Goal: Transaction & Acquisition: Book appointment/travel/reservation

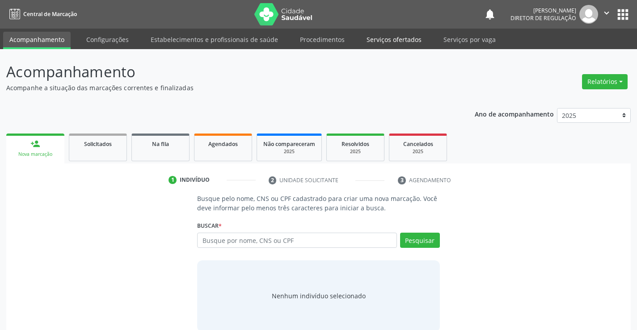
click at [370, 43] on link "Serviços ofertados" at bounding box center [394, 40] width 68 height 16
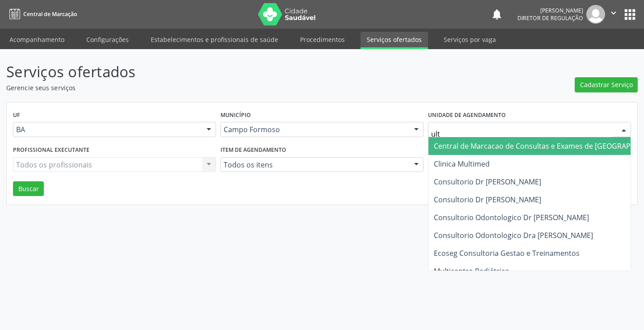
type input "ultr"
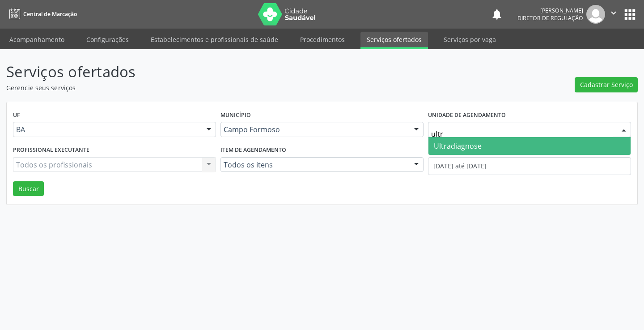
click at [451, 151] on span "Ultradiagnose" at bounding box center [458, 146] width 48 height 10
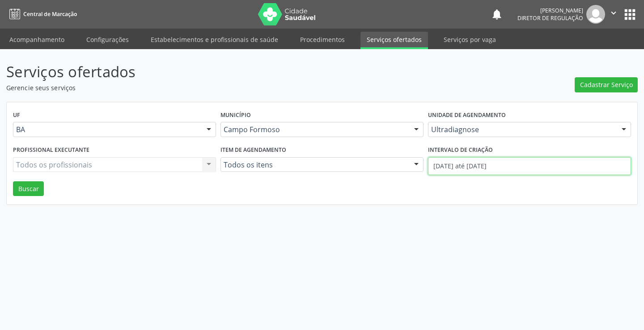
click at [452, 163] on input "01/10/2025 até 07/10/2025" at bounding box center [529, 166] width 203 height 18
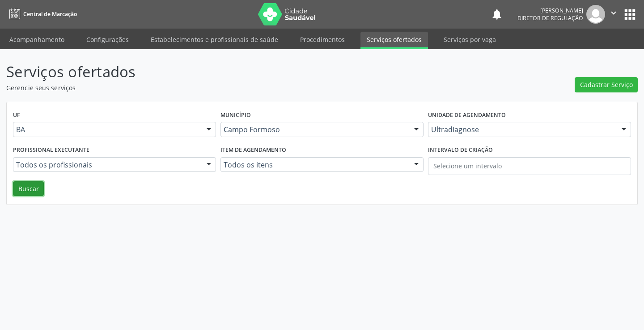
click at [24, 191] on button "Buscar" at bounding box center [28, 189] width 31 height 15
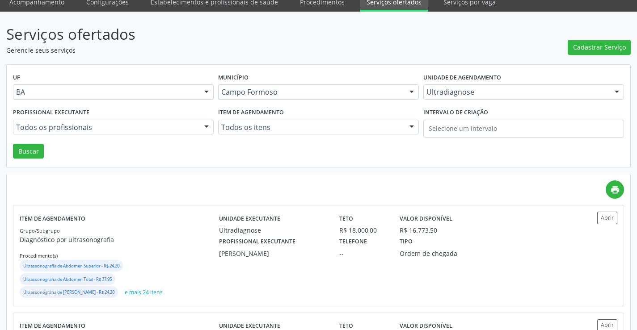
scroll to position [89, 0]
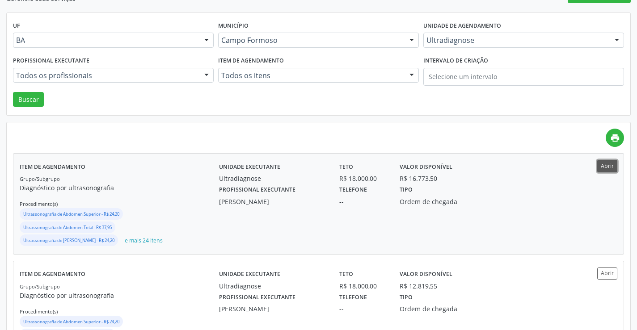
click at [609, 169] on button "Abrir" at bounding box center [607, 166] width 20 height 12
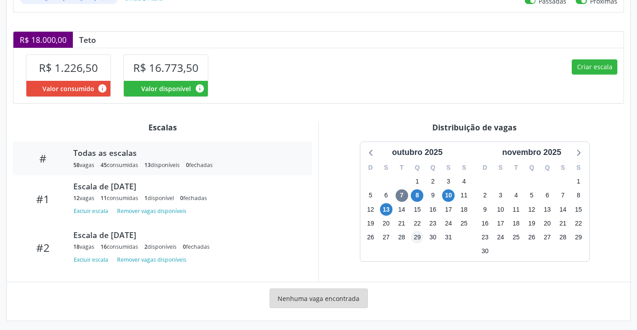
scroll to position [211, 0]
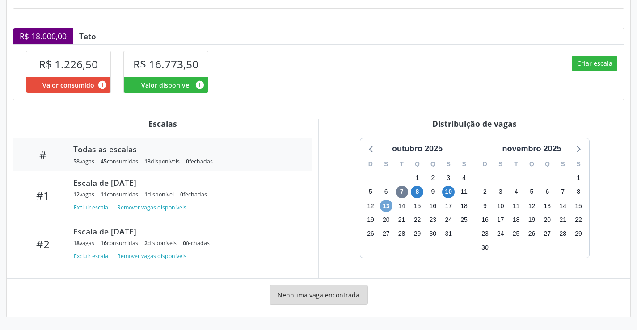
click at [384, 209] on span "13" at bounding box center [386, 206] width 13 height 13
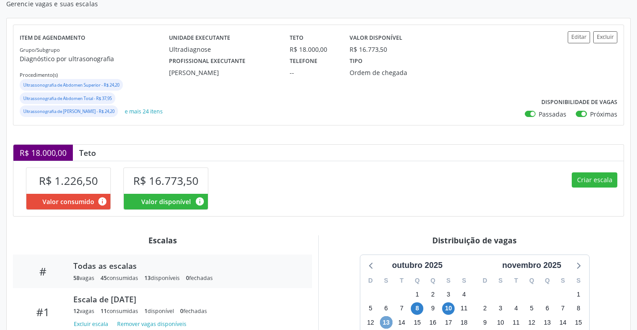
scroll to position [0, 0]
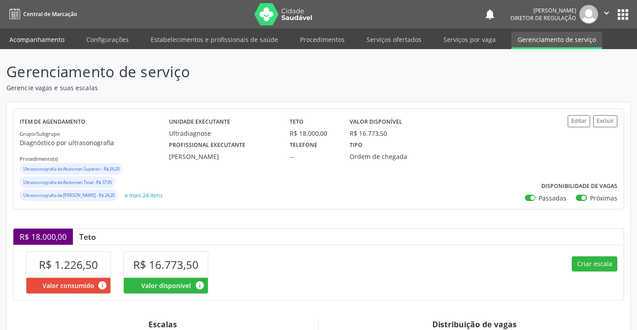
click at [27, 35] on link "Acompanhamento" at bounding box center [37, 40] width 68 height 16
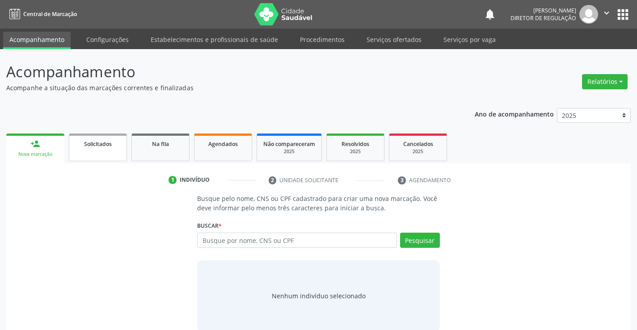
click at [108, 151] on link "Solicitados" at bounding box center [98, 148] width 58 height 28
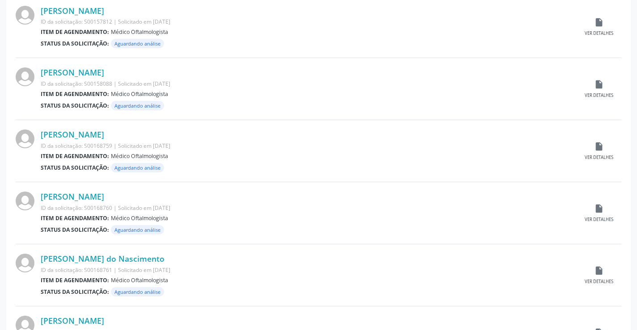
scroll to position [882, 0]
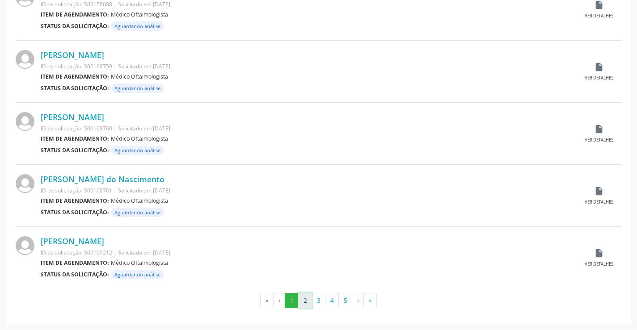
click at [305, 297] on button "2" at bounding box center [305, 300] width 14 height 15
click at [317, 299] on button "3" at bounding box center [319, 300] width 14 height 15
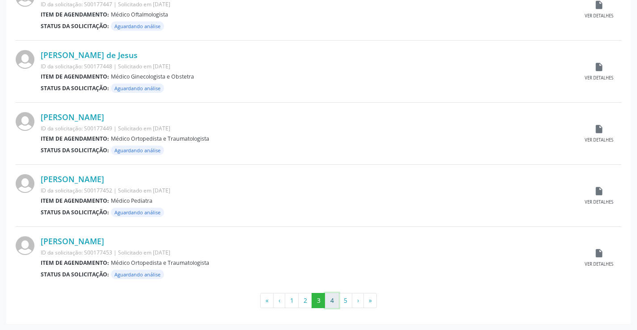
click at [336, 305] on button "4" at bounding box center [332, 300] width 14 height 15
click at [349, 300] on button "5" at bounding box center [345, 300] width 14 height 15
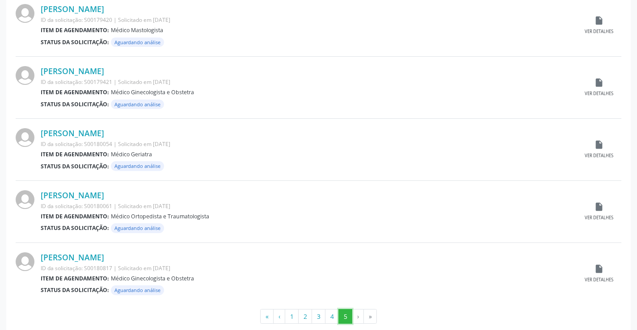
scroll to position [384, 0]
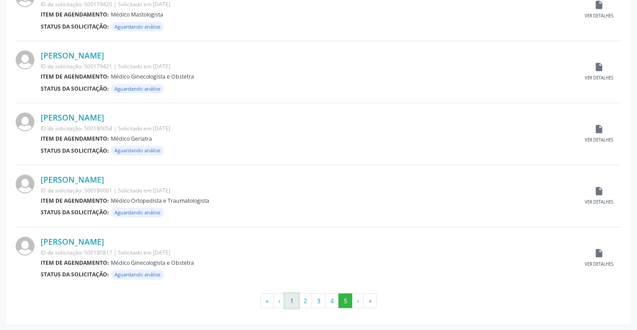
click at [293, 305] on button "1" at bounding box center [292, 301] width 14 height 15
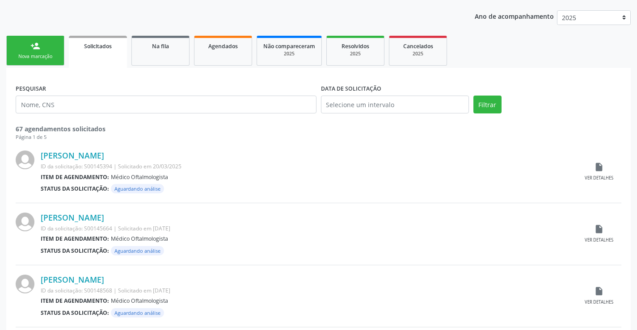
scroll to position [0, 0]
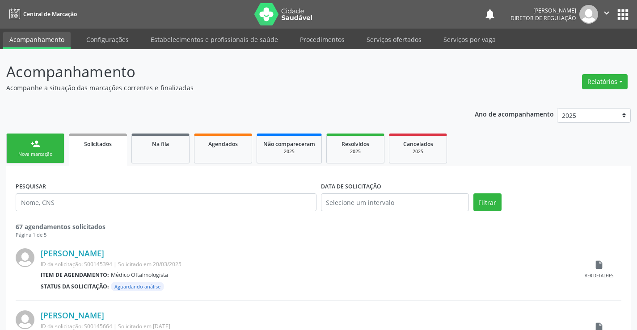
click at [38, 152] on div "Nova marcação" at bounding box center [35, 154] width 45 height 7
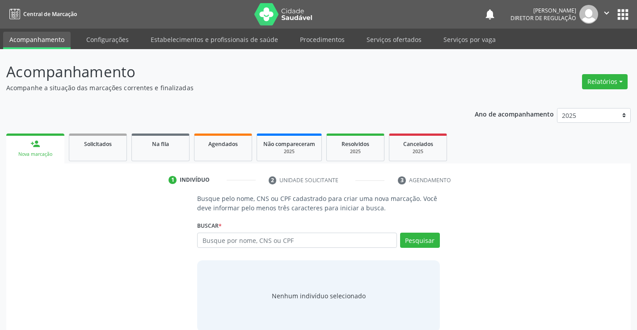
click at [557, 68] on header "Acompanhamento Acompanhe a situação das marcações correntes e finalizadas Relat…" at bounding box center [318, 77] width 625 height 32
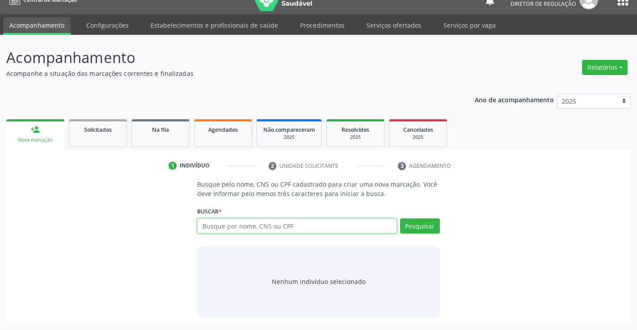
click at [237, 231] on input "text" at bounding box center [296, 226] width 199 height 15
click at [243, 227] on input "text" at bounding box center [296, 226] width 199 height 15
click at [248, 228] on input "70460163418019" at bounding box center [296, 226] width 199 height 15
type input "704601634180129"
click at [441, 231] on div "Busque pelo nome, CNS ou CPF cadastrado para criar uma nova marcação. Você deve…" at bounding box center [318, 249] width 255 height 138
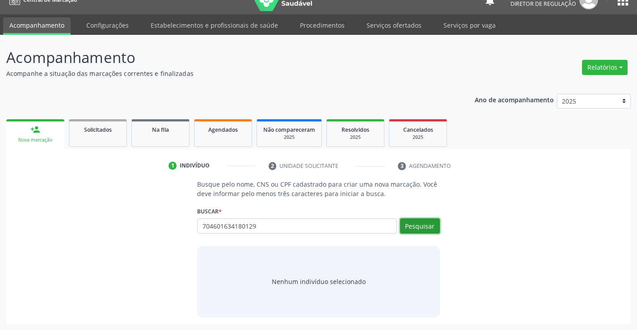
click at [413, 228] on button "Pesquisar" at bounding box center [420, 226] width 40 height 15
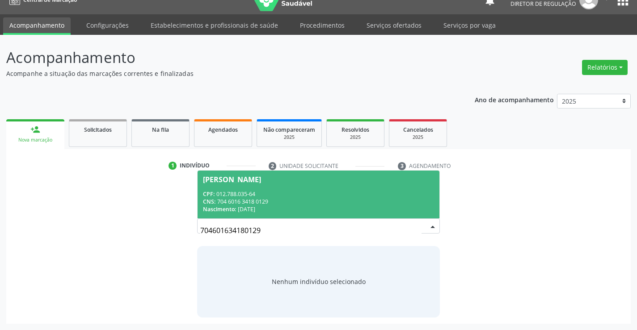
click at [245, 204] on div "CNS: 704 6016 3418 0129" at bounding box center [318, 202] width 231 height 8
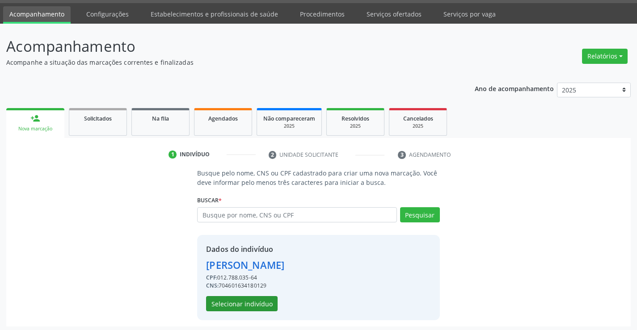
scroll to position [28, 0]
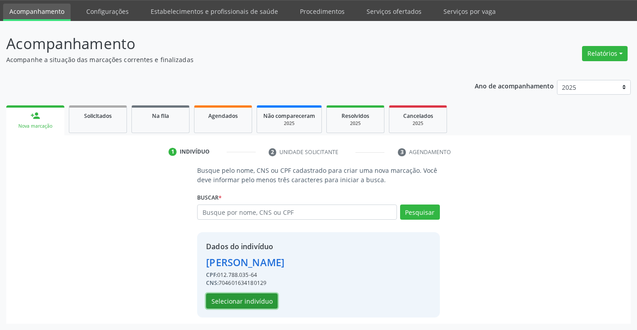
click at [249, 300] on button "Selecionar indivíduo" at bounding box center [242, 301] width 72 height 15
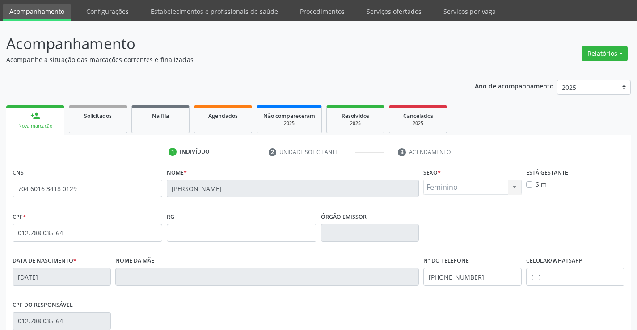
scroll to position [154, 0]
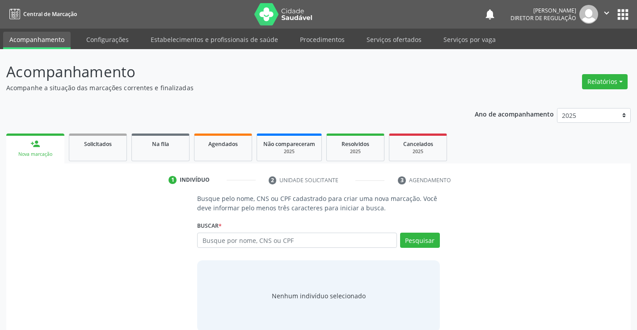
click at [236, 246] on input "text" at bounding box center [296, 240] width 199 height 15
type input "700004604406000"
click at [416, 227] on div "Buscar * Busque por nome, CNS ou CPF Nenhum resultado encontrado para: " " Não …" at bounding box center [318, 236] width 242 height 35
click at [417, 237] on button "Pesquisar" at bounding box center [420, 240] width 40 height 15
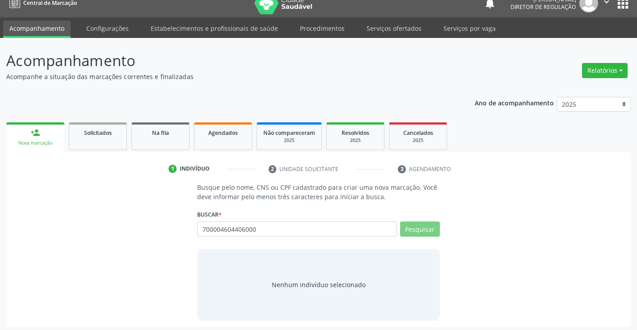
scroll to position [14, 0]
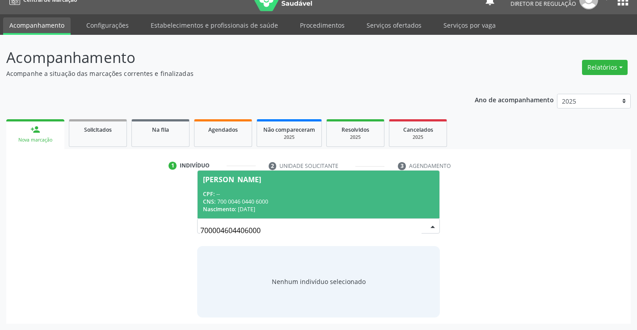
click at [270, 199] on div "CNS: 700 0046 0440 6000" at bounding box center [318, 202] width 231 height 8
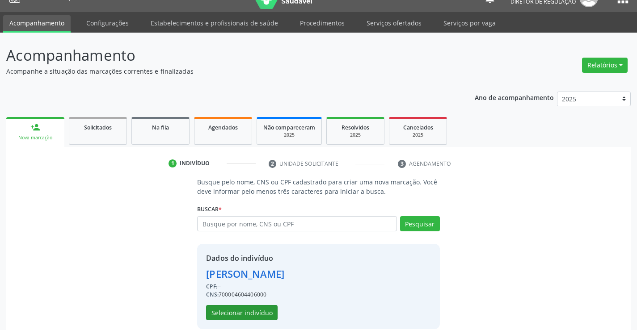
scroll to position [28, 0]
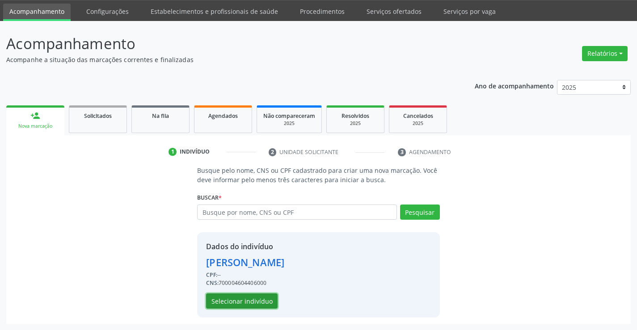
click at [244, 307] on button "Selecionar indivíduo" at bounding box center [242, 301] width 72 height 15
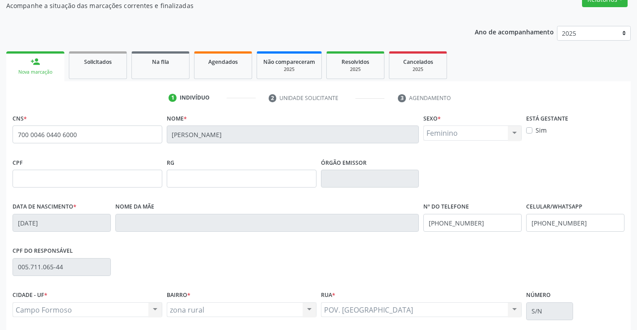
scroll to position [154, 0]
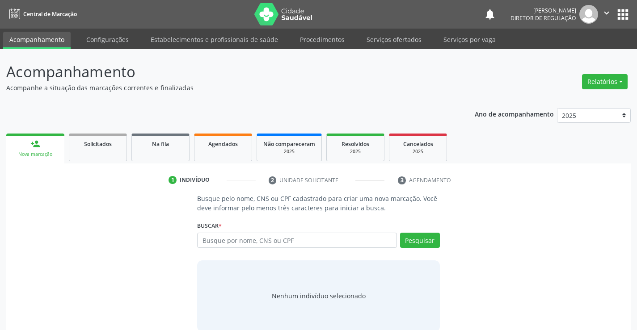
click at [253, 237] on input "text" at bounding box center [296, 240] width 199 height 15
type input "706400153914580"
click at [412, 241] on button "Pesquisar" at bounding box center [420, 240] width 40 height 15
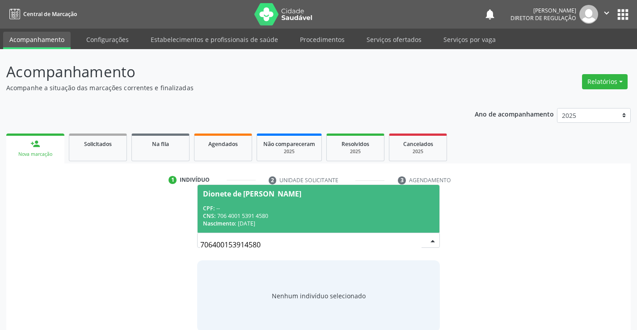
click at [280, 203] on span "Dionete de Jesus Silva CPF: -- CNS: 706 4001 5391 4580 Nascimento: 12/09/1984" at bounding box center [318, 209] width 241 height 48
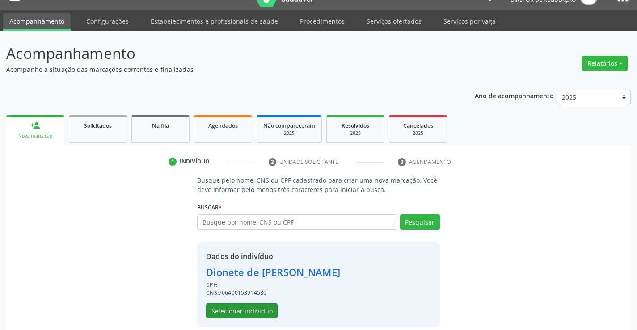
scroll to position [28, 0]
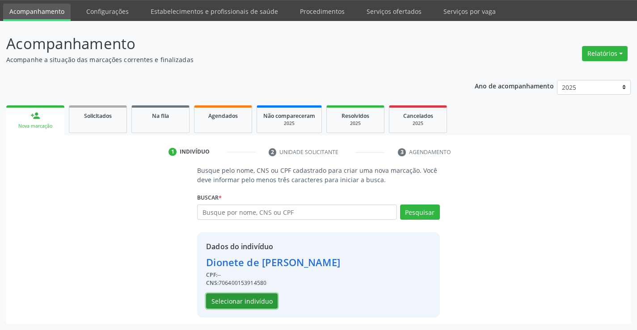
click at [260, 303] on button "Selecionar indivíduo" at bounding box center [242, 301] width 72 height 15
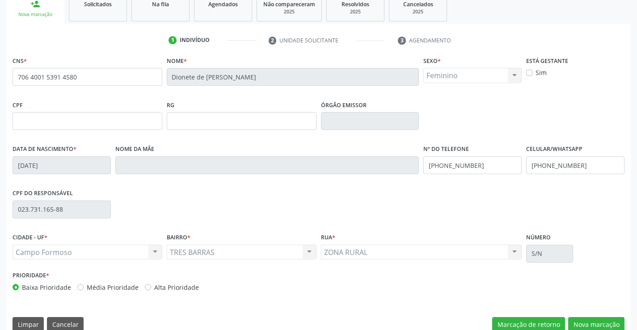
scroll to position [154, 0]
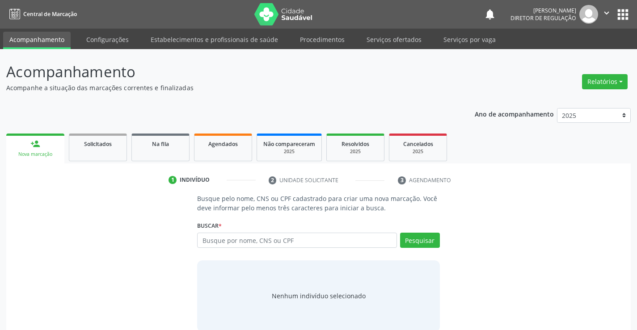
click at [261, 245] on input "text" at bounding box center [296, 240] width 199 height 15
type input "700006891854304"
click at [419, 242] on button "Pesquisar" at bounding box center [420, 240] width 40 height 15
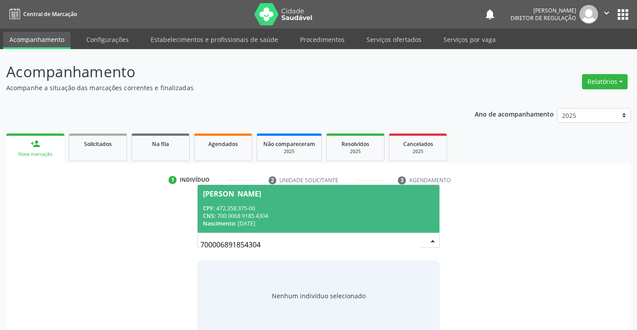
click at [360, 202] on span "[PERSON_NAME] CPF: 472.358.375-00 CNS: 700 0068 9185 4304 Nascimento: [DATE]" at bounding box center [318, 209] width 241 height 48
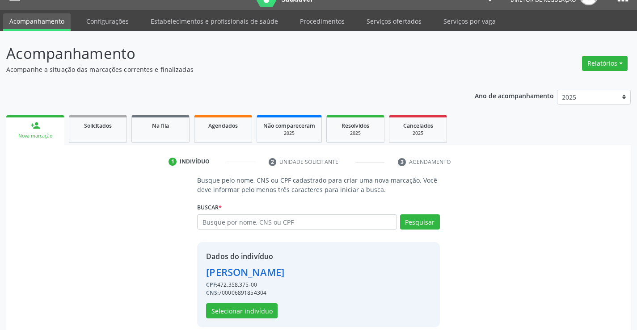
scroll to position [28, 0]
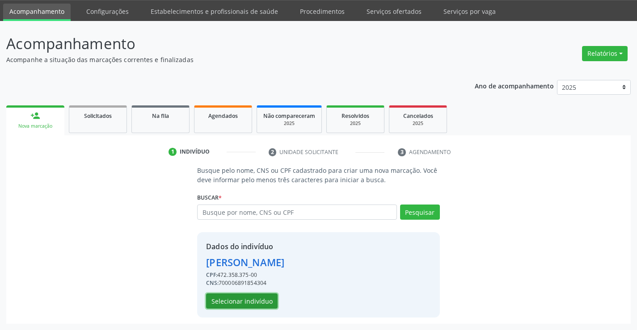
click at [237, 308] on button "Selecionar indivíduo" at bounding box center [242, 301] width 72 height 15
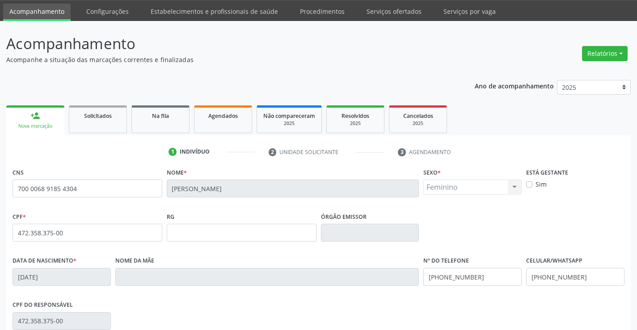
click at [246, 304] on div "CPF do responsável 472.358.375-00" at bounding box center [318, 321] width 617 height 44
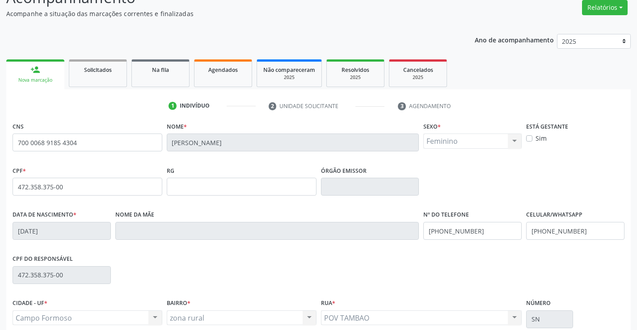
scroll to position [154, 0]
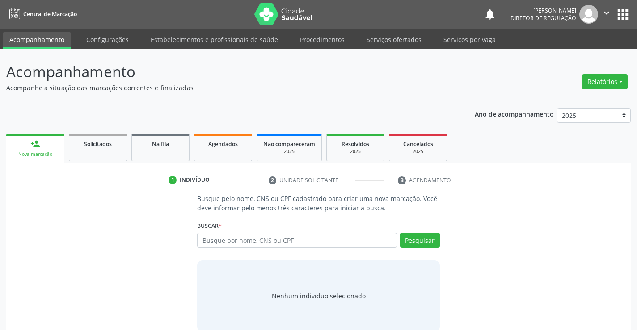
click at [236, 241] on input "text" at bounding box center [296, 240] width 199 height 15
type input "702609763960946"
click at [419, 243] on button "Pesquisar" at bounding box center [420, 240] width 40 height 15
click at [0, 0] on input "702609763960946" at bounding box center [0, 0] width 0 height 0
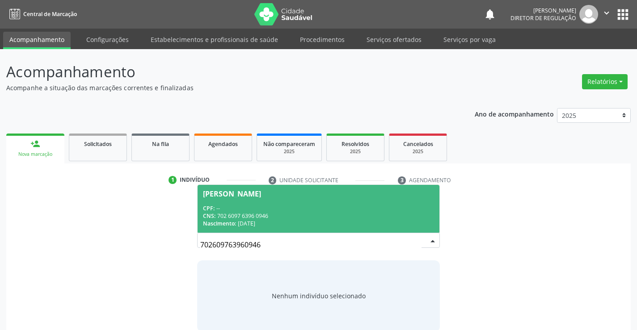
click at [235, 207] on div "CPF: --" at bounding box center [318, 209] width 231 height 8
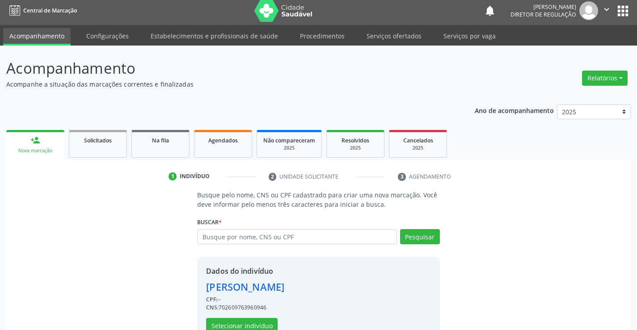
scroll to position [28, 0]
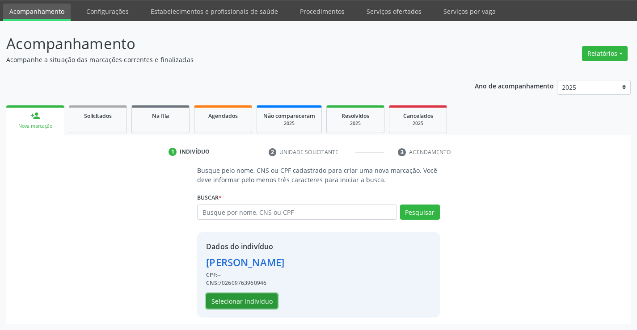
click at [262, 295] on button "Selecionar indivíduo" at bounding box center [242, 301] width 72 height 15
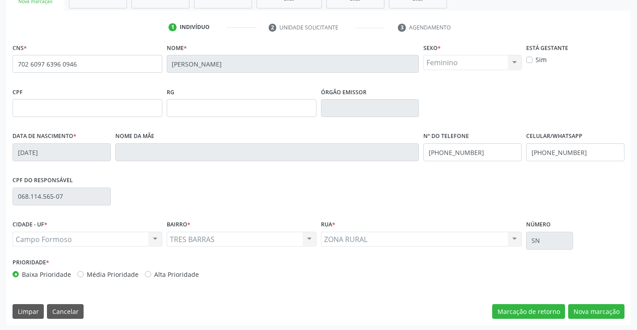
scroll to position [154, 0]
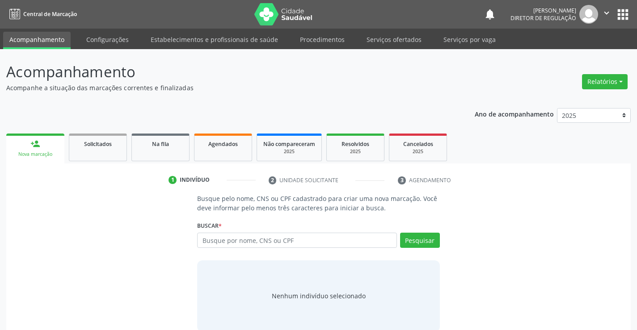
click at [254, 244] on input "text" at bounding box center [296, 240] width 199 height 15
type input "700408348182250"
click at [439, 237] on button "Pesquisar" at bounding box center [420, 240] width 40 height 15
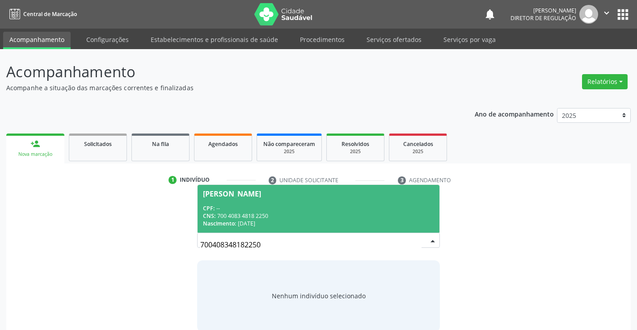
click at [265, 237] on input "700408348182250" at bounding box center [310, 245] width 221 height 18
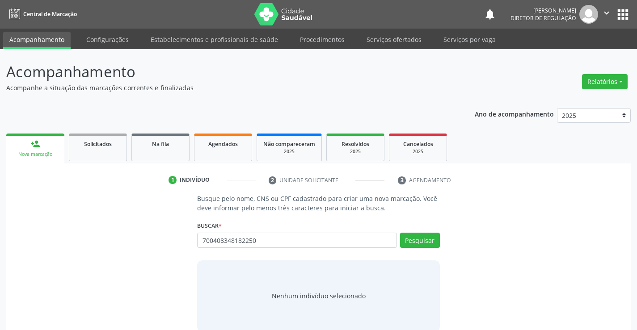
drag, startPoint x: 267, startPoint y: 235, endPoint x: 281, endPoint y: 226, distance: 16.3
click at [269, 234] on div "700408348182250 Busque por nome, CNS ou CPF Juliana Barboza Santana CPF: -- CNS…" at bounding box center [318, 243] width 242 height 21
click at [439, 235] on button "Pesquisar" at bounding box center [420, 240] width 40 height 15
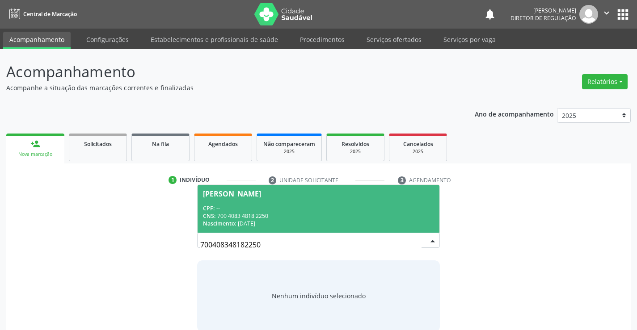
click at [253, 199] on span "Juliana Barboza Santana CPF: -- CNS: 700 4083 4818 2250 Nascimento: 09/01/1981" at bounding box center [318, 209] width 241 height 48
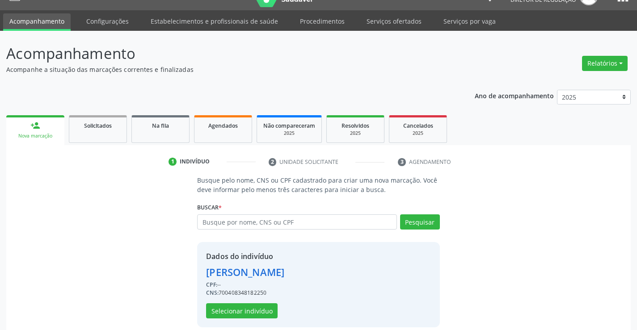
scroll to position [28, 0]
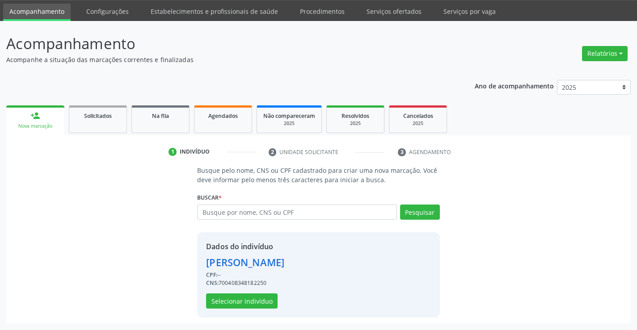
click at [216, 291] on div "Dados do indivíduo Juliana Barboza Santana CPF: -- CNS: 700408348182250 Selecio…" at bounding box center [245, 275] width 78 height 68
click at [216, 293] on div "Dados do indivíduo Juliana Barboza Santana CPF: -- CNS: 700408348182250 Selecio…" at bounding box center [245, 275] width 78 height 68
click at [216, 298] on button "Selecionar indivíduo" at bounding box center [242, 301] width 72 height 15
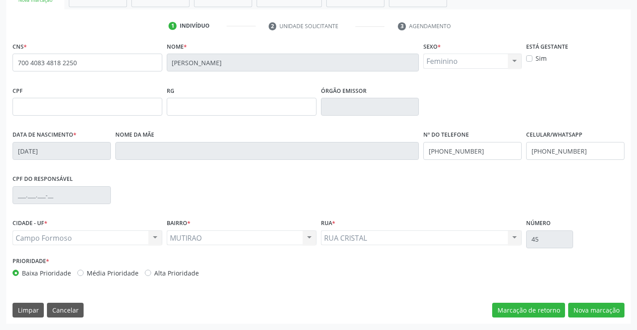
scroll to position [0, 0]
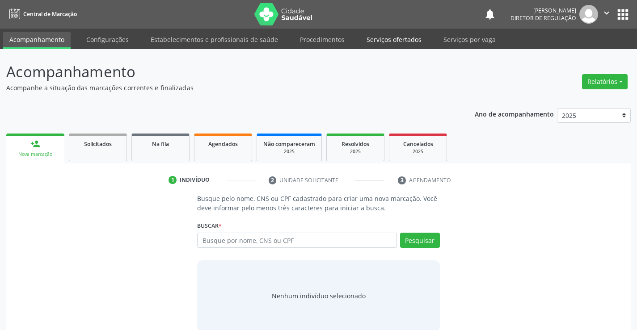
drag, startPoint x: 385, startPoint y: 37, endPoint x: 386, endPoint y: 45, distance: 8.6
click at [385, 37] on link "Serviços ofertados" at bounding box center [394, 40] width 68 height 16
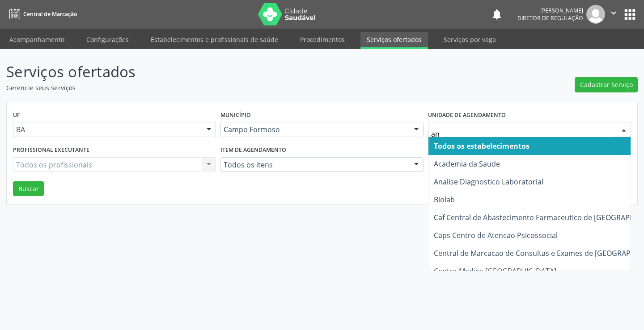
type input "ana"
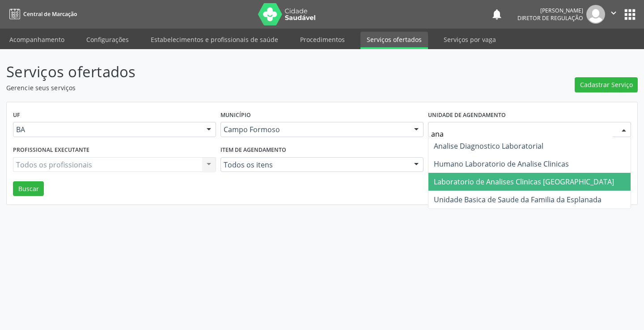
click at [471, 175] on span "Laboratorio de Analises Clinicas [GEOGRAPHIC_DATA]" at bounding box center [529, 182] width 202 height 18
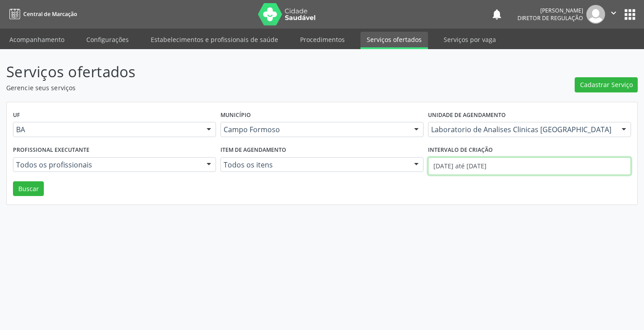
click at [469, 166] on input "01/10/2025 até 07/10/2025" at bounding box center [529, 166] width 203 height 18
click at [30, 188] on button "Buscar" at bounding box center [28, 189] width 31 height 15
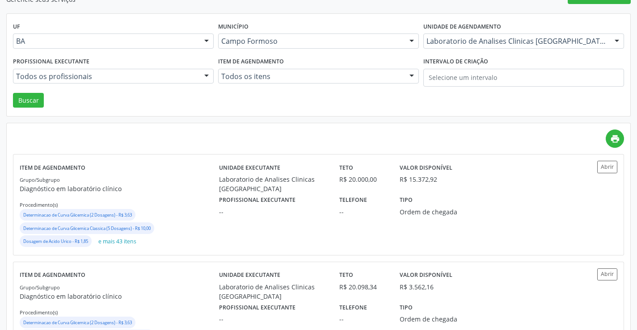
scroll to position [89, 0]
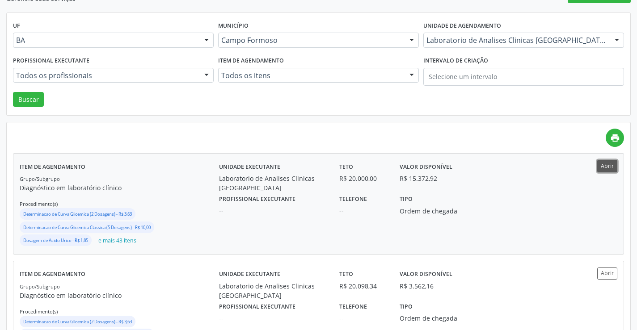
click at [613, 165] on button "Abrir" at bounding box center [607, 166] width 20 height 12
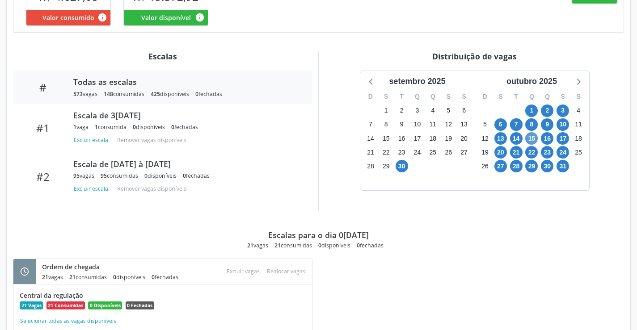
scroll to position [224, 0]
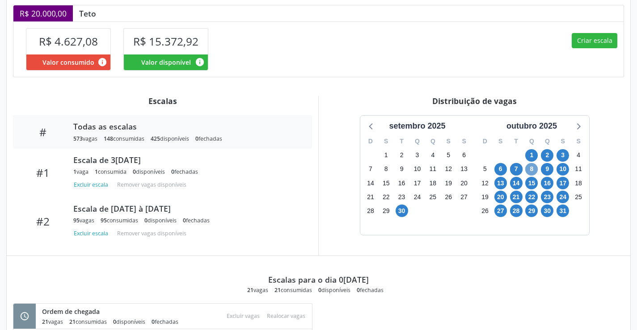
click at [529, 172] on span "8" at bounding box center [531, 169] width 13 height 13
click at [529, 175] on span "8" at bounding box center [531, 169] width 13 height 13
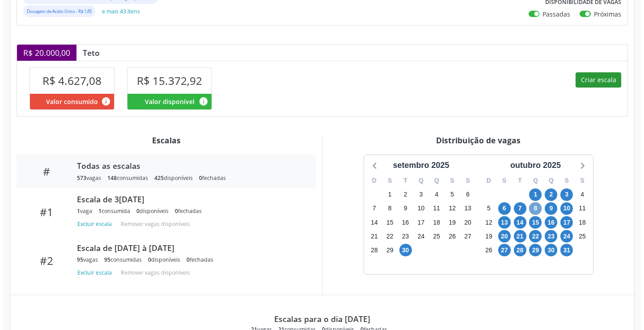
scroll to position [180, 0]
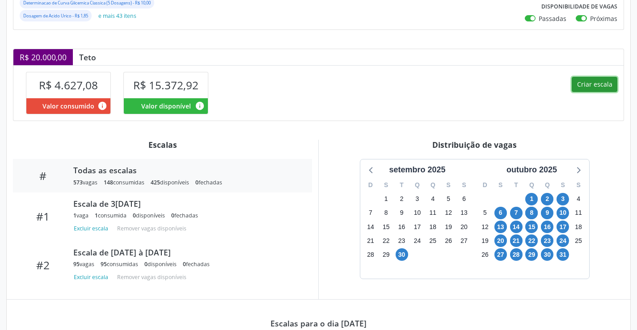
click at [589, 82] on button "Criar escala" at bounding box center [595, 84] width 46 height 15
select select "9"
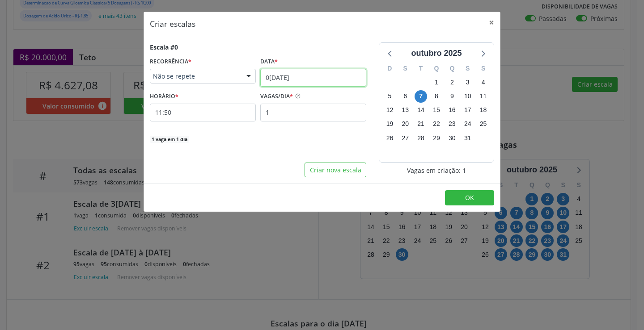
click at [326, 80] on input "0[DATE]" at bounding box center [313, 78] width 106 height 18
click at [253, 113] on input "11:50" at bounding box center [203, 113] width 106 height 18
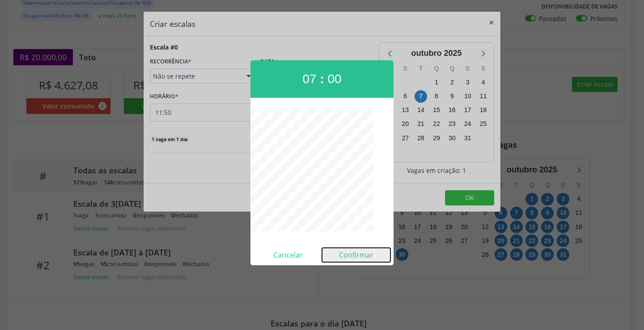
drag, startPoint x: 358, startPoint y: 255, endPoint x: 437, endPoint y: 222, distance: 85.8
click at [359, 254] on button "Confirmar" at bounding box center [356, 255] width 68 height 14
type input "07:00"
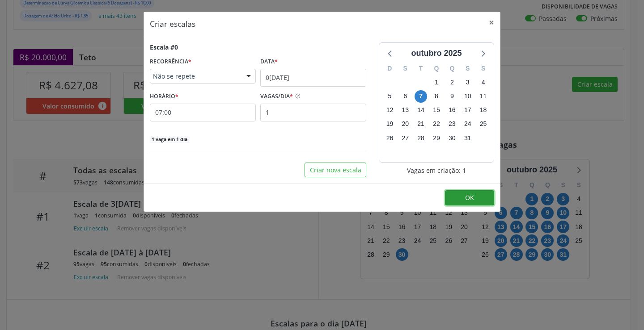
click at [460, 192] on button "OK" at bounding box center [469, 197] width 49 height 15
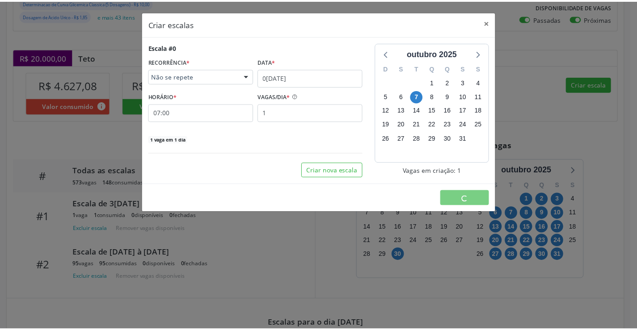
scroll to position [0, 0]
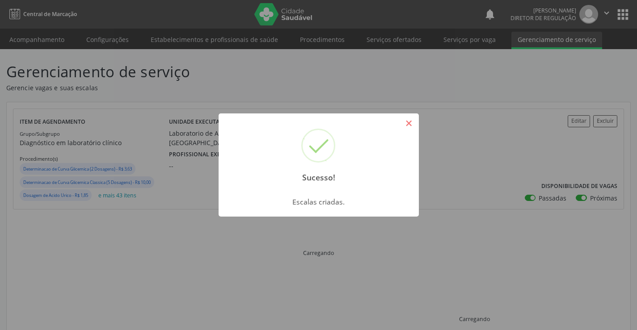
click at [406, 126] on button "×" at bounding box center [408, 123] width 15 height 15
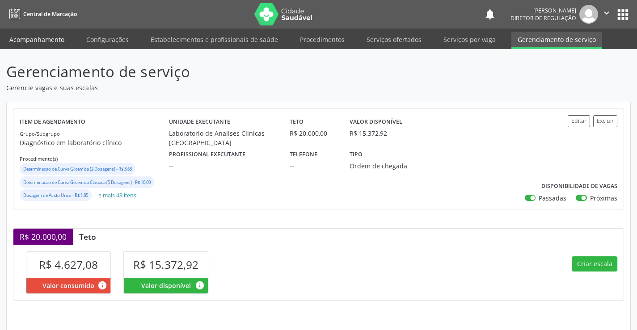
click at [21, 34] on link "Acompanhamento" at bounding box center [37, 40] width 68 height 16
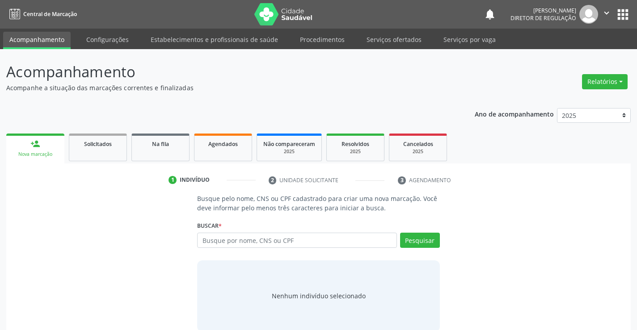
click at [234, 235] on input "text" at bounding box center [296, 240] width 199 height 15
type input "705003205498858"
click at [420, 242] on button "Pesquisar" at bounding box center [420, 240] width 40 height 15
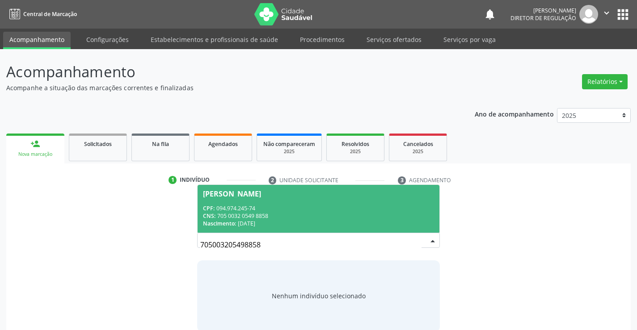
click at [242, 208] on div "CPF: 094.974.245-74" at bounding box center [318, 209] width 231 height 8
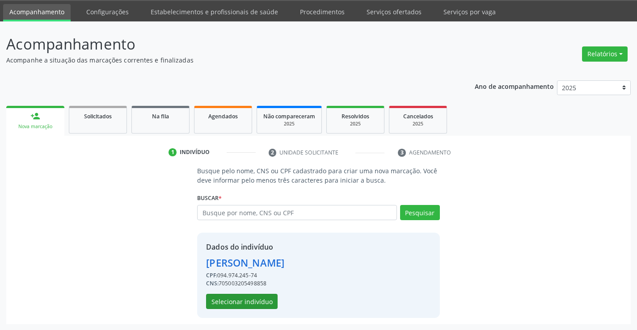
scroll to position [28, 0]
click at [262, 299] on button "Selecionar indivíduo" at bounding box center [242, 301] width 72 height 15
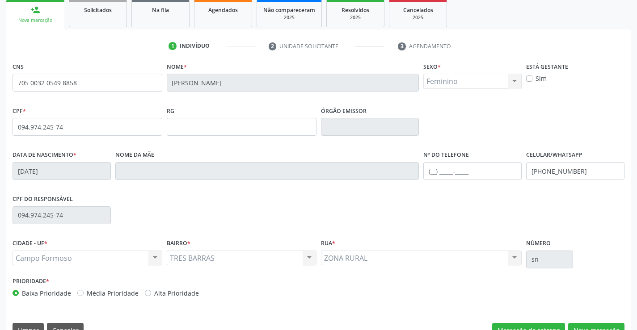
scroll to position [154, 0]
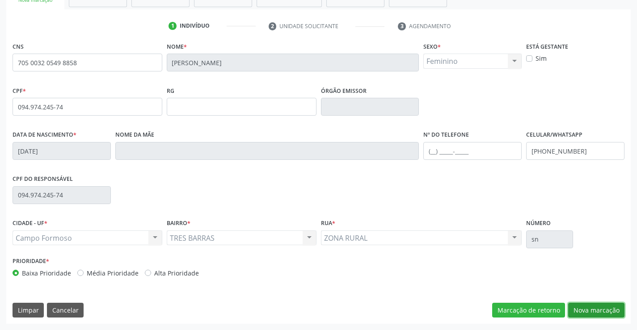
click at [604, 308] on button "Nova marcação" at bounding box center [596, 310] width 56 height 15
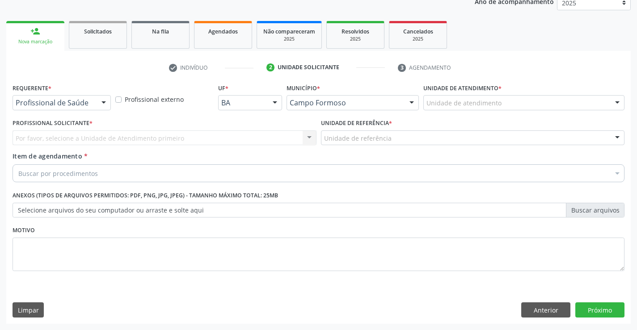
scroll to position [113, 0]
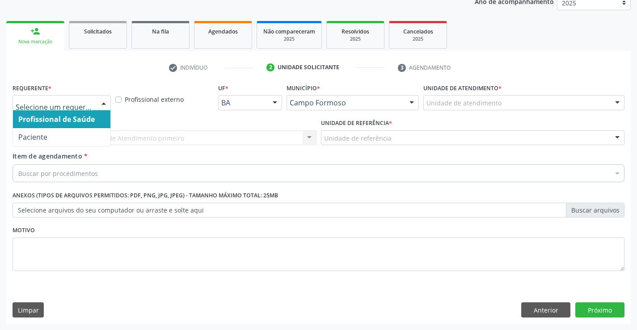
click at [103, 102] on div at bounding box center [103, 103] width 13 height 15
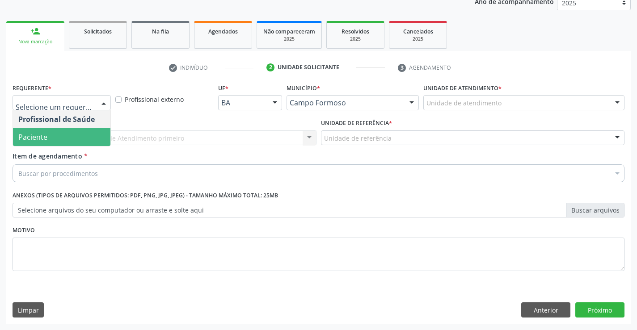
click at [84, 140] on span "Paciente" at bounding box center [61, 137] width 97 height 18
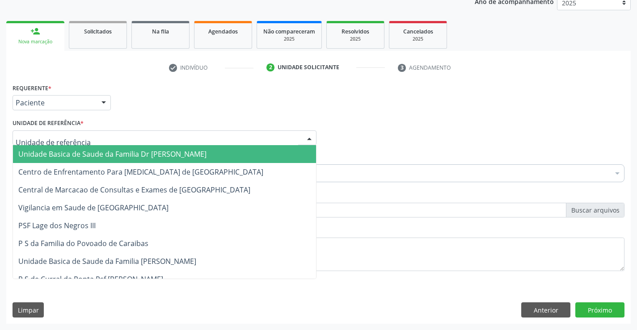
click at [161, 143] on div at bounding box center [165, 138] width 304 height 15
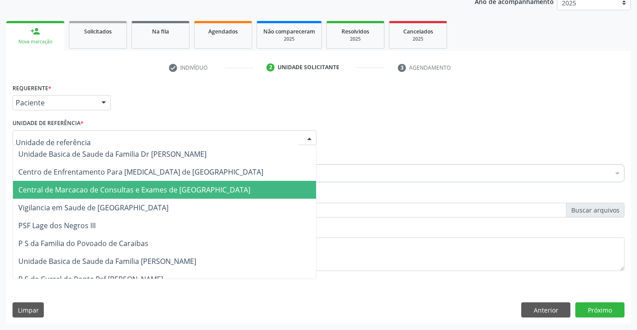
drag, startPoint x: 173, startPoint y: 185, endPoint x: 180, endPoint y: 176, distance: 11.2
click at [173, 186] on span "Central de Marcacao de Consultas e Exames de [GEOGRAPHIC_DATA]" at bounding box center [134, 190] width 232 height 10
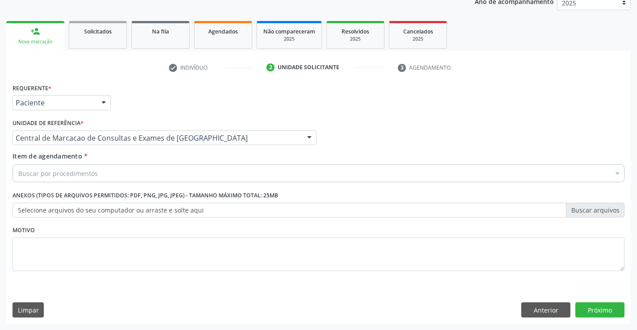
click at [181, 175] on div "Buscar por procedimentos" at bounding box center [319, 174] width 612 height 18
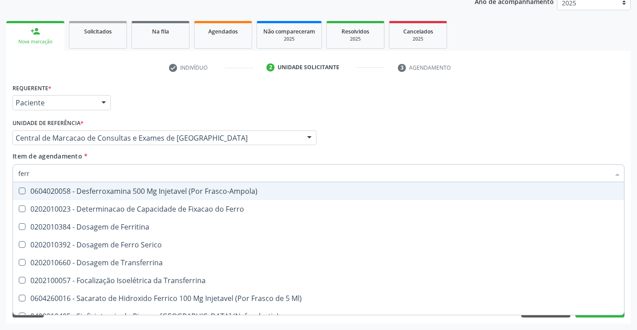
type input "ferro"
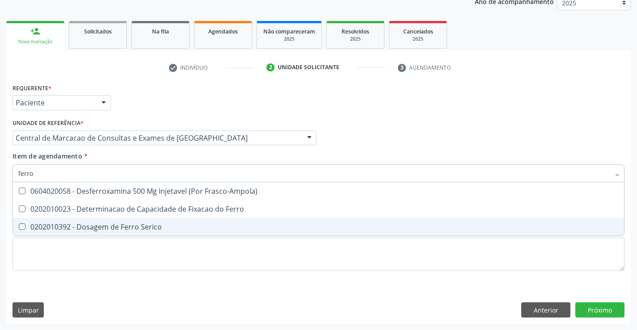
click at [160, 231] on div "0202010392 - Dosagem de Ferro Serico" at bounding box center [318, 227] width 600 height 7
checkbox Serico "true"
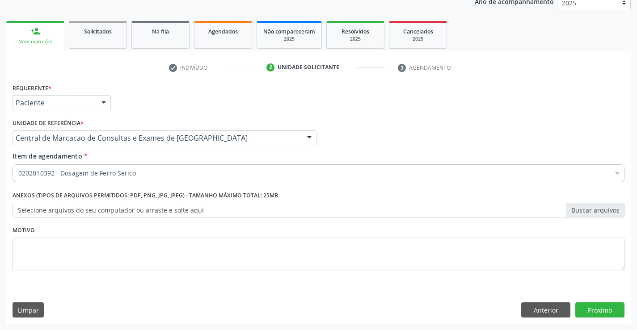
checkbox Serico "true"
click at [171, 169] on div "0202010392 - Dosagem de Ferro Serico" at bounding box center [319, 174] width 612 height 18
click at [140, 167] on div "0202010392 - Dosagem de Ferro Serico" at bounding box center [319, 174] width 612 height 18
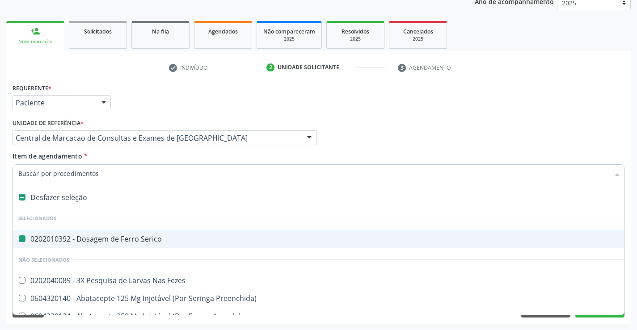
type input "u"
checkbox Serico "false"
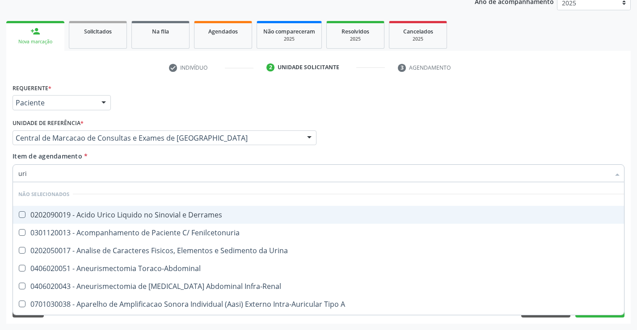
type input "urin"
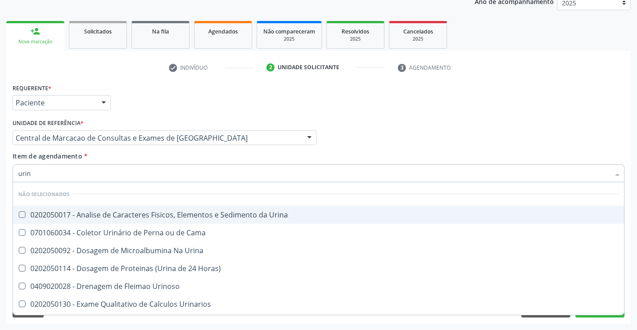
drag, startPoint x: 154, startPoint y: 211, endPoint x: 158, endPoint y: 173, distance: 38.3
click at [155, 211] on div "0202050017 - Analise de Caracteres Fisicos, Elementos e Sedimento da Urina" at bounding box center [318, 214] width 600 height 7
checkbox Urina "true"
click at [158, 152] on div "Item de agendamento * urin Desfazer seleção Não selecionados 0202050017 - Anali…" at bounding box center [319, 166] width 612 height 28
checkbox Cama "true"
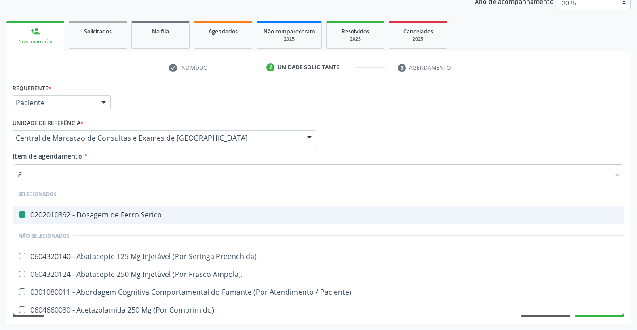
type input "gl"
checkbox Serico "false"
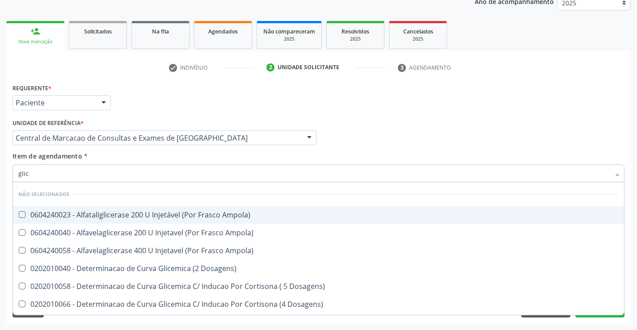
type input "glico"
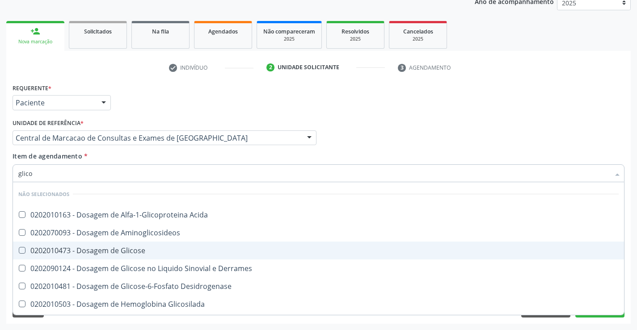
click at [158, 253] on div "0202010473 - Dosagem de Glicose" at bounding box center [318, 250] width 600 height 7
checkbox Glicose "true"
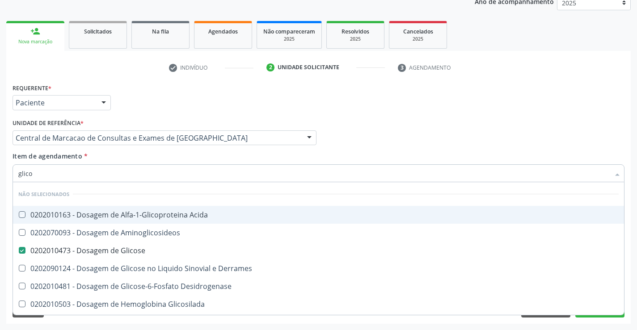
click at [151, 153] on div "Item de agendamento * glico Desfazer seleção Não selecionados 0202010163 - Dosa…" at bounding box center [319, 166] width 612 height 28
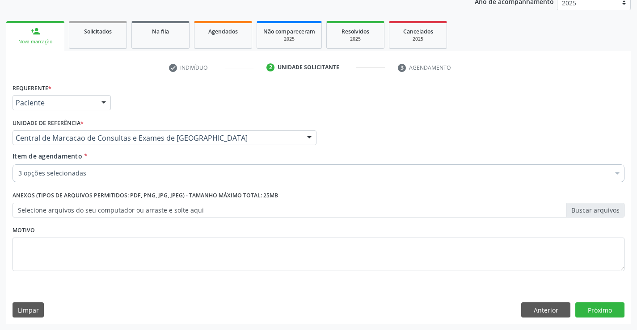
checkbox Serico "true"
checkbox Urina "true"
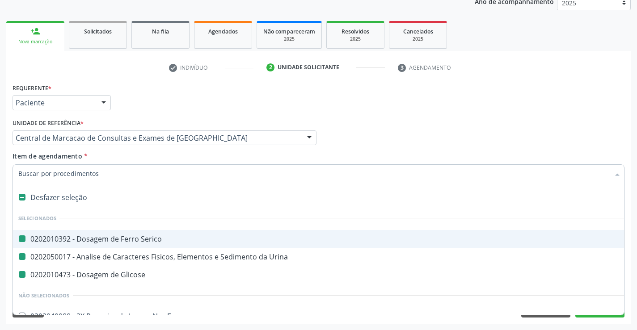
type input "h"
checkbox Serico "false"
checkbox Glicose "false"
checkbox Urina "false"
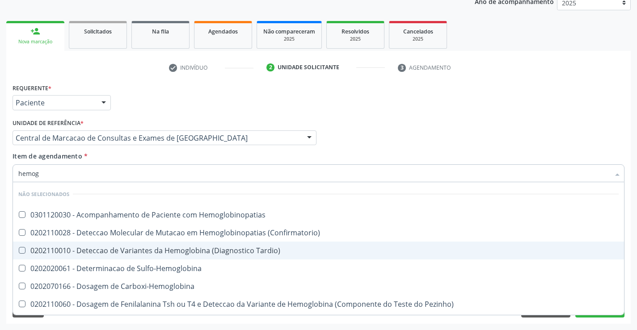
type input "hemogr"
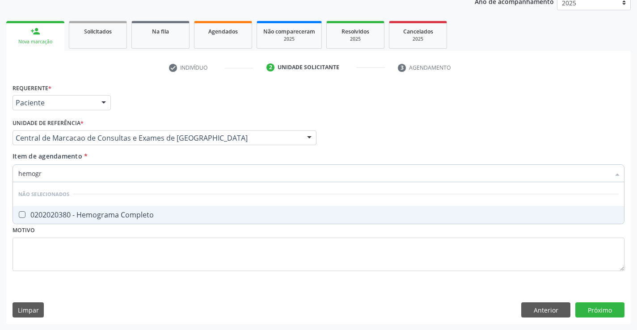
click at [156, 212] on div "0202020380 - Hemograma Completo" at bounding box center [318, 214] width 600 height 7
checkbox Completo "true"
click at [151, 149] on div "Unidade de referência * Central de Marcacao de Consultas e Exames de [GEOGRAPHI…" at bounding box center [164, 134] width 308 height 35
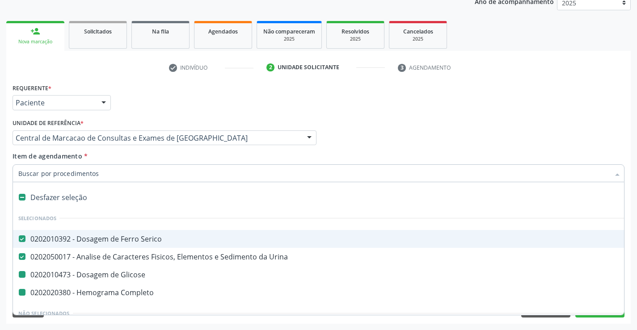
type input "p"
checkbox Glicose "false"
checkbox Completo "false"
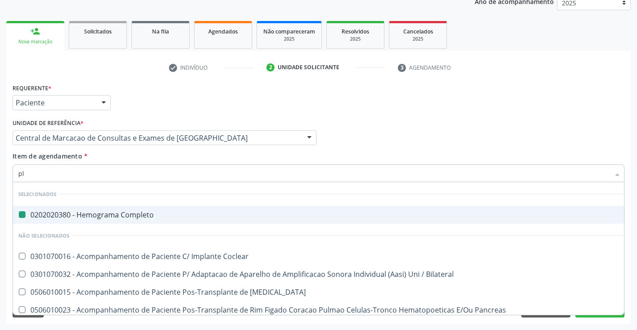
type input "pla"
checkbox Completo "false"
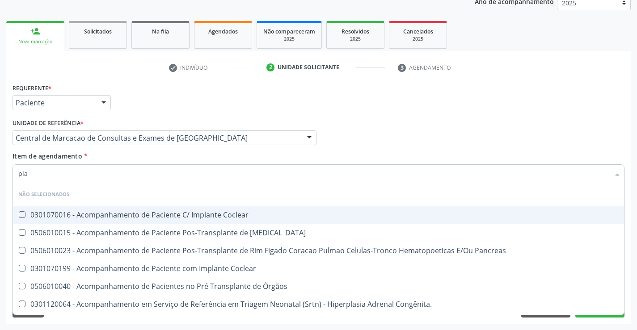
type input "plaq"
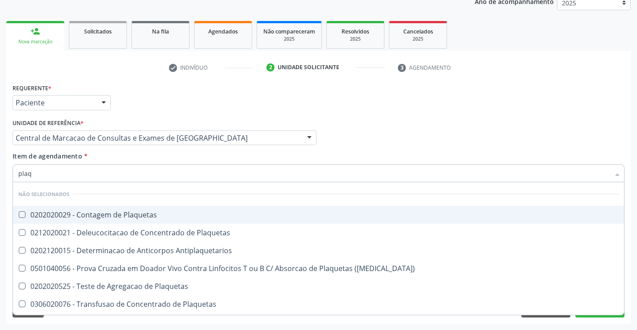
click at [156, 217] on div "0202020029 - Contagem de Plaquetas" at bounding box center [318, 214] width 600 height 7
checkbox Plaquetas "true"
click at [141, 156] on div "Item de agendamento * plaq Desfazer seleção Não selecionados 0202020029 - Conta…" at bounding box center [319, 166] width 612 height 28
checkbox Antiplaquetarios "true"
checkbox Match\) "true"
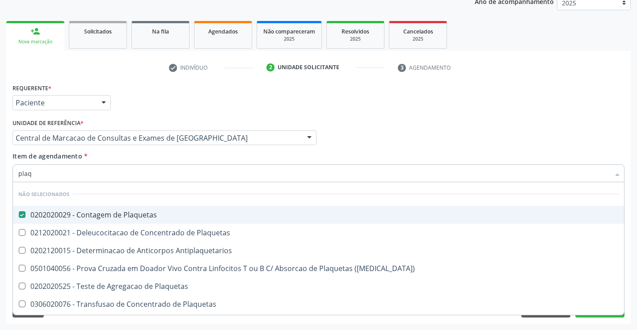
checkbox Plaquetas "true"
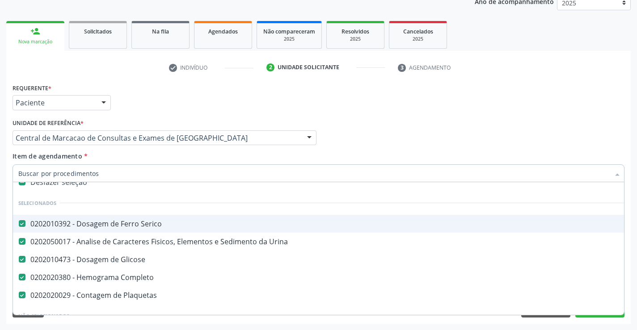
scroll to position [0, 0]
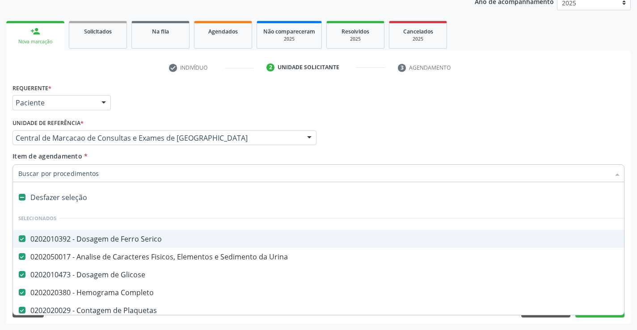
click at [449, 123] on div "Profissional Solicitante Por favor, selecione a Unidade de Atendimento primeiro…" at bounding box center [318, 134] width 617 height 35
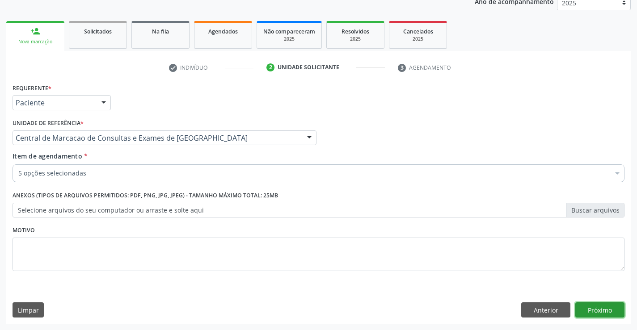
click at [586, 310] on button "Próximo" at bounding box center [599, 310] width 49 height 15
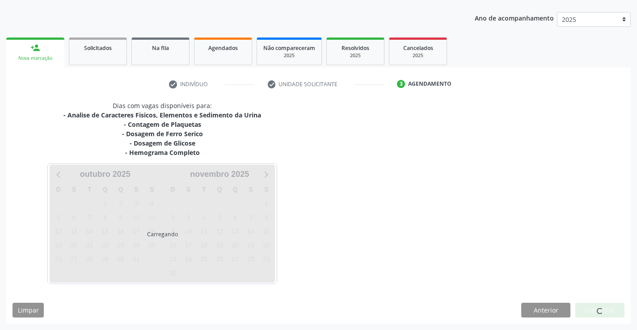
scroll to position [96, 0]
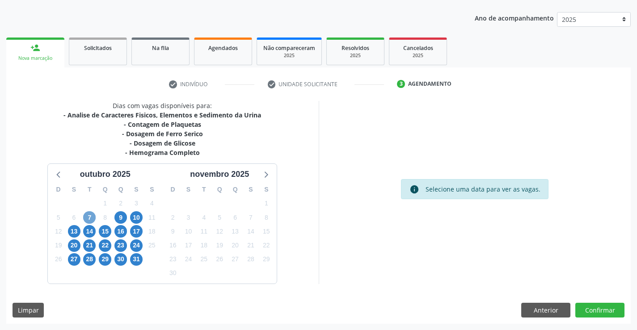
click at [91, 219] on span "7" at bounding box center [89, 217] width 13 height 13
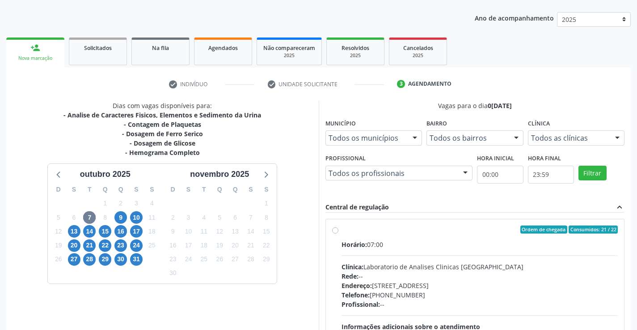
click at [427, 270] on div "Clínica: Laboratorio de Analises Clinicas [GEOGRAPHIC_DATA]" at bounding box center [480, 266] width 277 height 9
click at [338, 234] on input "Ordem de chegada Consumidos: 21 / 22 Horário: 07:00 Clínica: Laboratorio de Ana…" at bounding box center [335, 230] width 6 height 8
radio input "true"
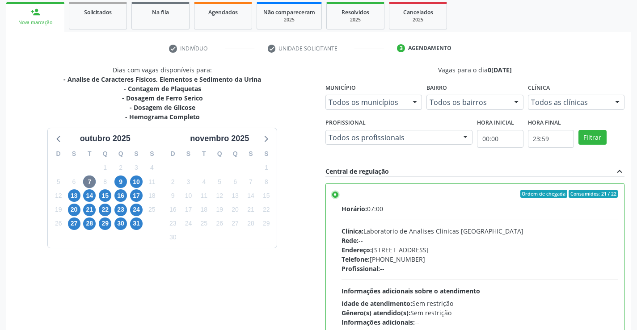
scroll to position [204, 0]
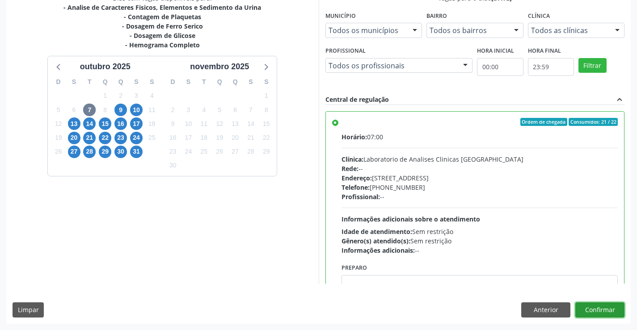
click at [605, 308] on button "Confirmar" at bounding box center [599, 310] width 49 height 15
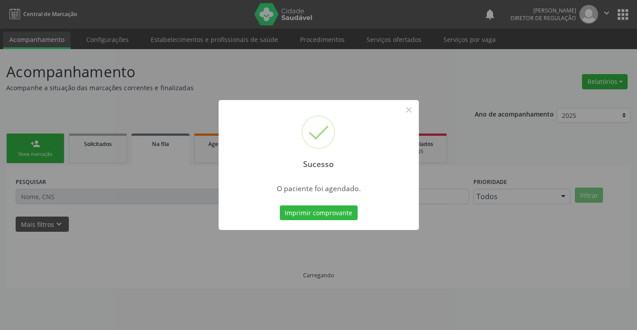
scroll to position [0, 0]
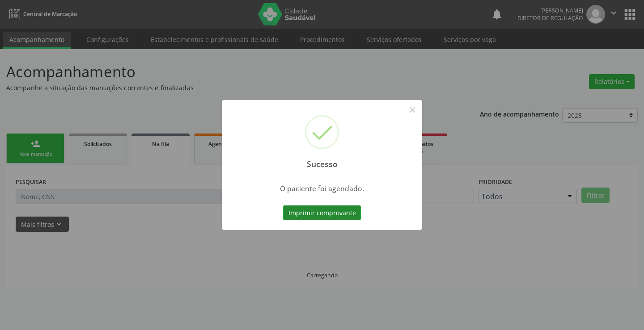
click at [317, 211] on button "Imprimir comprovante" at bounding box center [322, 213] width 78 height 15
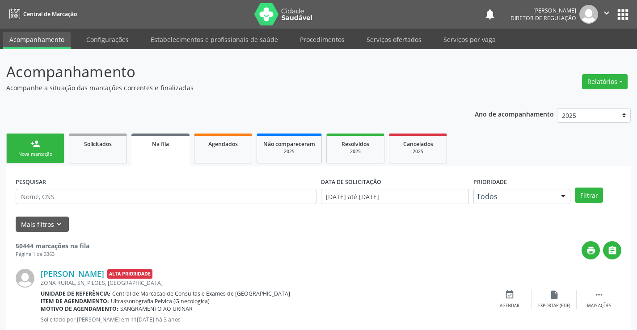
click at [606, 11] on icon "" at bounding box center [607, 13] width 10 height 10
click at [579, 57] on link "Sair" at bounding box center [584, 54] width 62 height 13
